Goal: Transaction & Acquisition: Purchase product/service

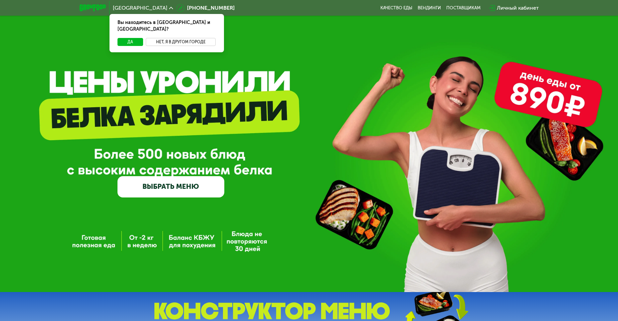
click at [175, 38] on button "Нет, я в другом городе" at bounding box center [181, 42] width 70 height 8
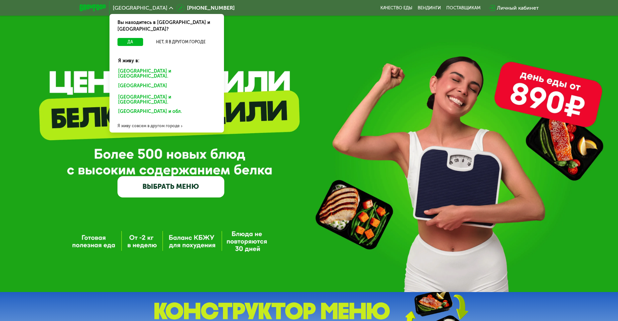
click at [149, 82] on div "[GEOGRAPHIC_DATA] и [GEOGRAPHIC_DATA]." at bounding box center [166, 87] width 104 height 11
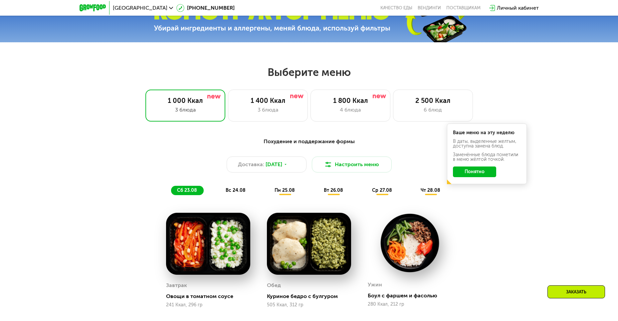
scroll to position [333, 0]
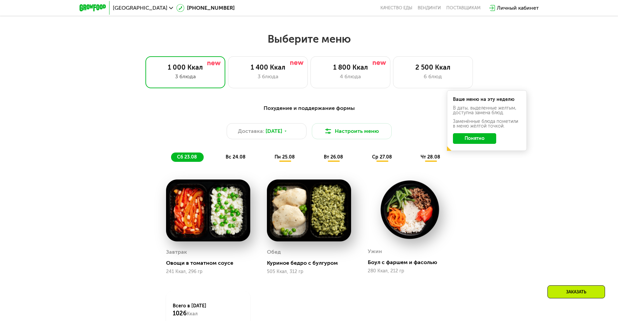
click at [481, 141] on button "Понятно" at bounding box center [474, 138] width 43 height 11
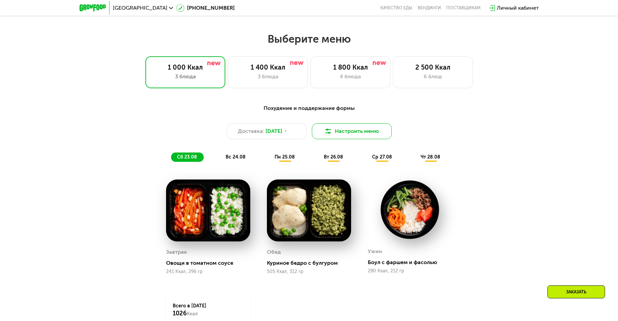
click at [329, 134] on img at bounding box center [328, 131] width 8 height 8
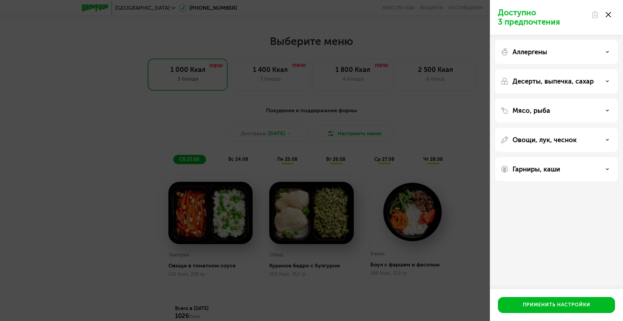
click at [409, 67] on div "Доступно 3 предпочтения Аллергены Десерты, выпечка, сахар Мясо, рыба Овощи, лук…" at bounding box center [311, 160] width 623 height 321
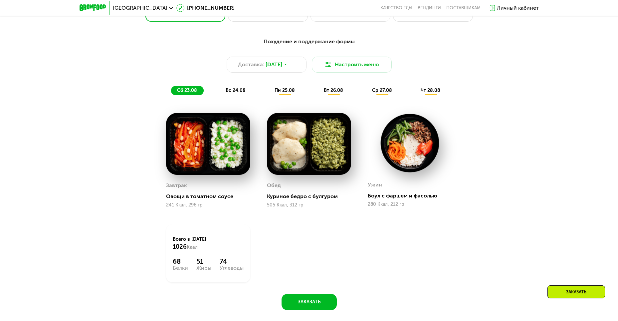
scroll to position [433, 0]
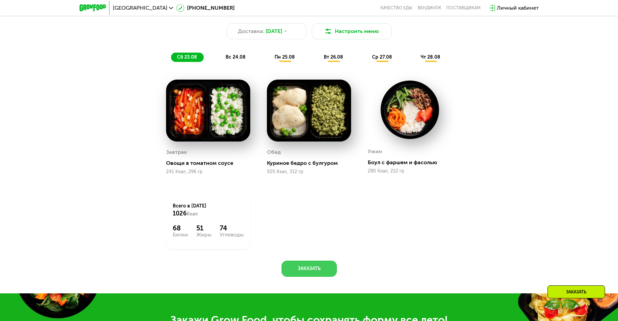
click at [333, 266] on button "Заказать" at bounding box center [309, 269] width 55 height 16
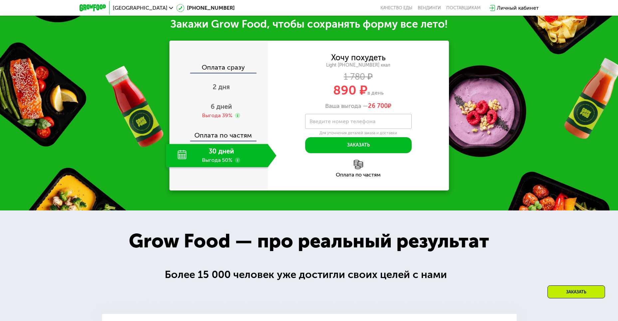
click at [241, 152] on div "30 дней Выгода 50%" at bounding box center [217, 155] width 102 height 23
click at [357, 165] on img at bounding box center [358, 164] width 9 height 9
click at [219, 107] on span "6 дней" at bounding box center [221, 107] width 21 height 8
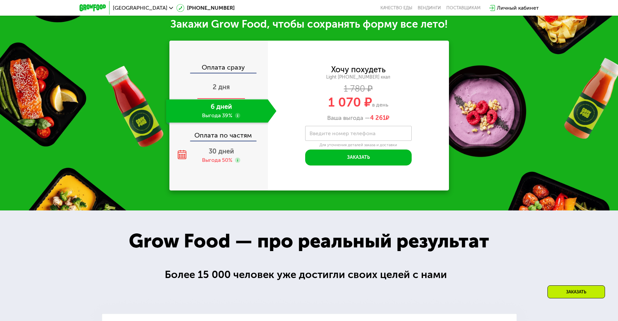
click at [225, 86] on span "2 дня" at bounding box center [221, 87] width 17 height 8
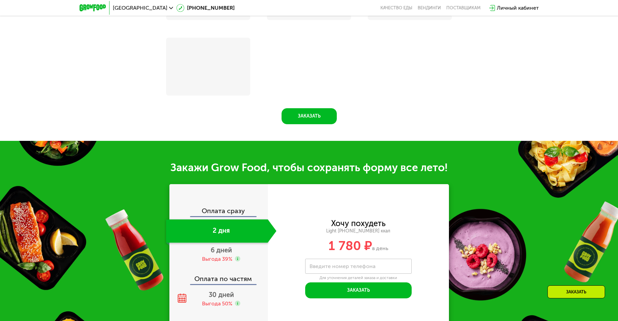
scroll to position [872, 0]
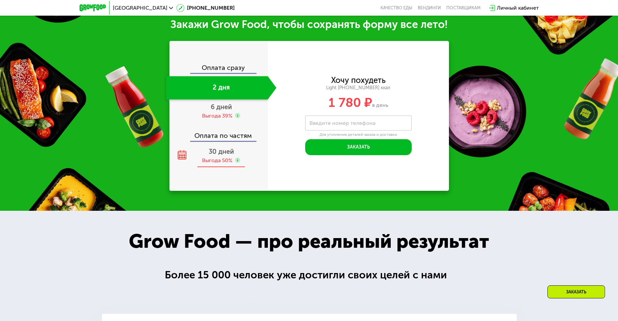
click at [225, 158] on div "30 дней Выгода 50%" at bounding box center [221, 155] width 111 height 23
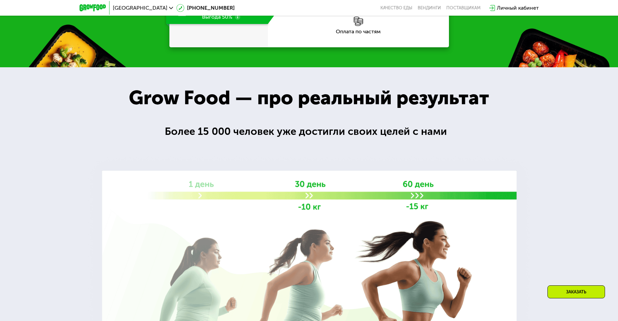
scroll to position [729, 0]
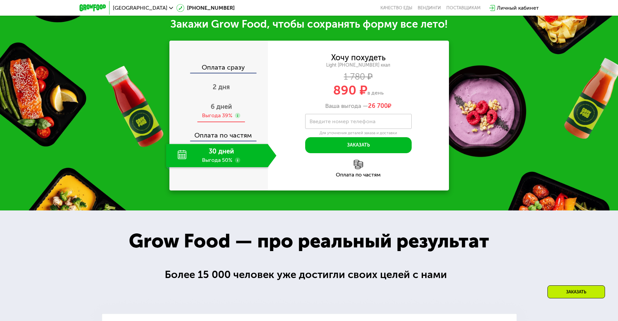
click at [225, 116] on div "Выгода 39%" at bounding box center [217, 115] width 30 height 7
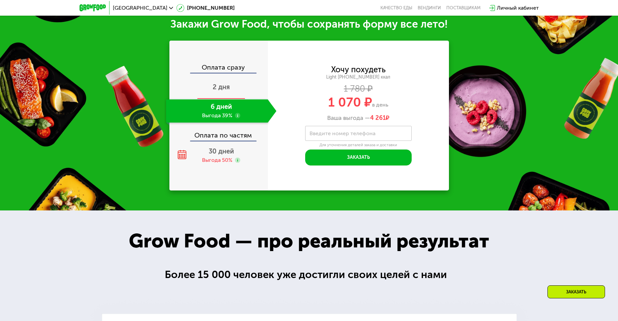
click at [226, 85] on span "2 дня" at bounding box center [221, 87] width 17 height 8
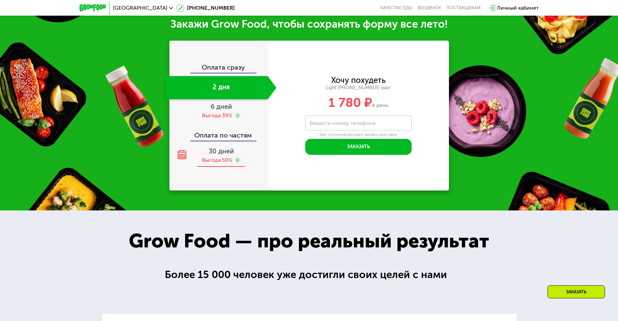
click at [216, 161] on div "Выгода 50%" at bounding box center [217, 159] width 30 height 7
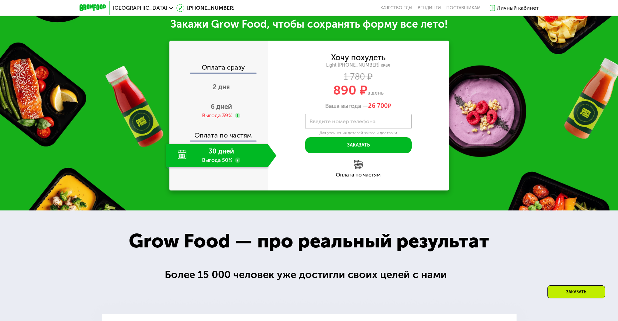
click at [237, 78] on div "Оплата сразу 2 дня 6 дней Выгода 39% Оплата по частям 30 дней Выгода 50%" at bounding box center [218, 115] width 99 height 103
click at [232, 88] on div "2 дня" at bounding box center [221, 87] width 111 height 23
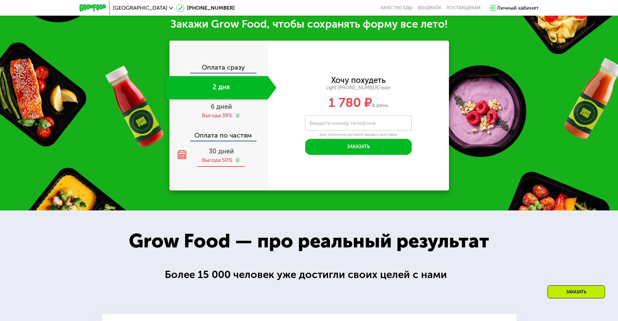
click at [219, 158] on div "30 дней Выгода 50%" at bounding box center [221, 155] width 111 height 23
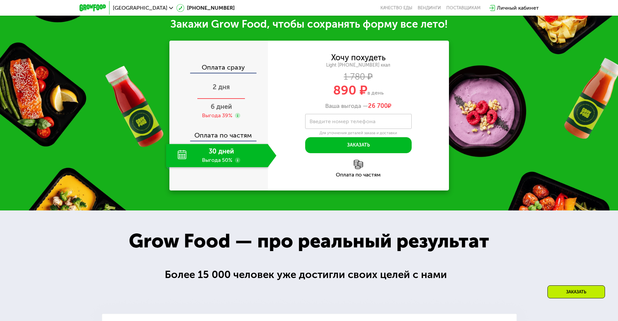
click at [223, 87] on span "2 дня" at bounding box center [221, 87] width 17 height 8
